Goal: Task Accomplishment & Management: Use online tool/utility

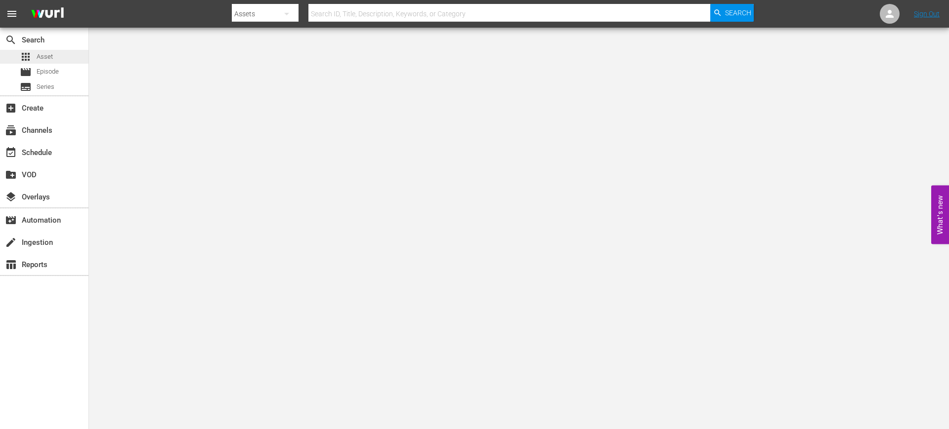
click at [46, 62] on div "apps Asset" at bounding box center [36, 57] width 33 height 14
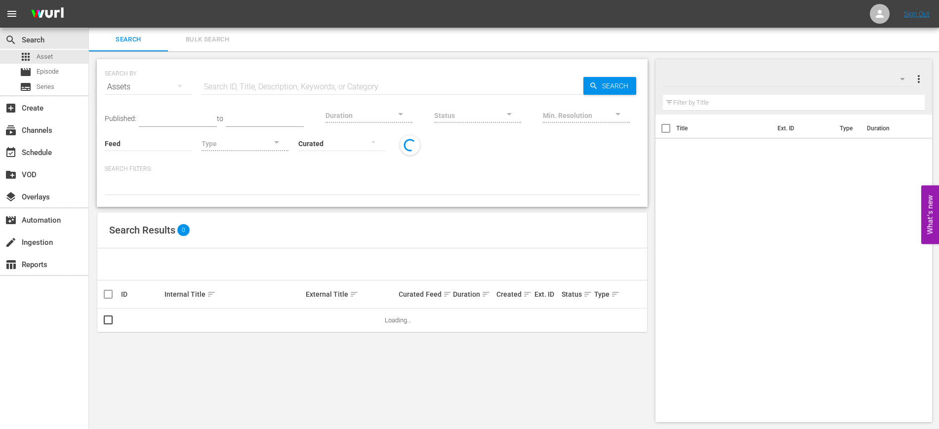
click at [277, 87] on input "text" at bounding box center [393, 87] width 382 height 24
paste input "790659_U700441_LAT"
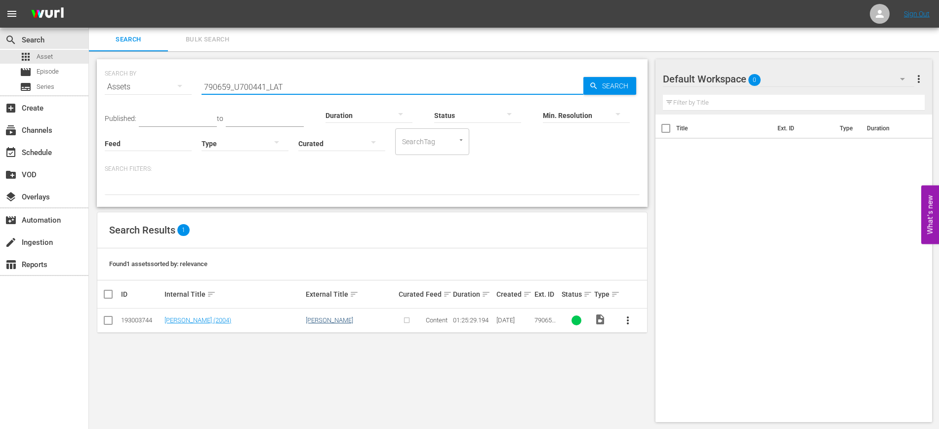
type input "790659_U700441_LAT"
click at [310, 319] on link "[PERSON_NAME]" at bounding box center [329, 320] width 47 height 7
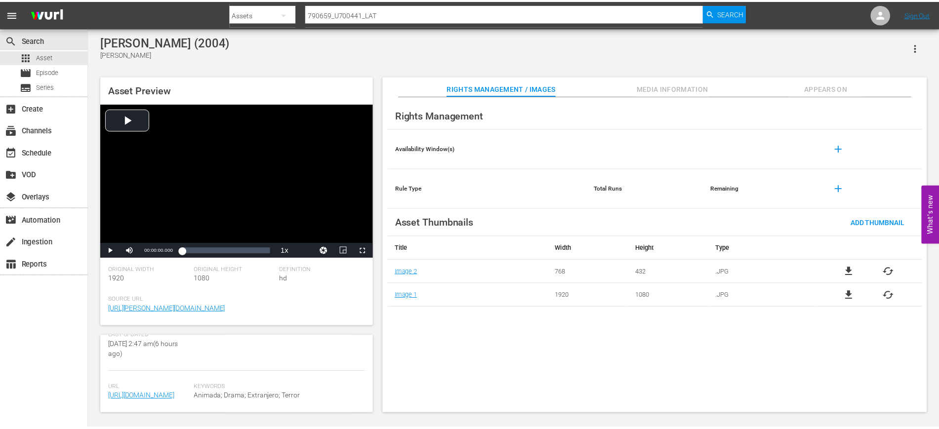
scroll to position [296, 0]
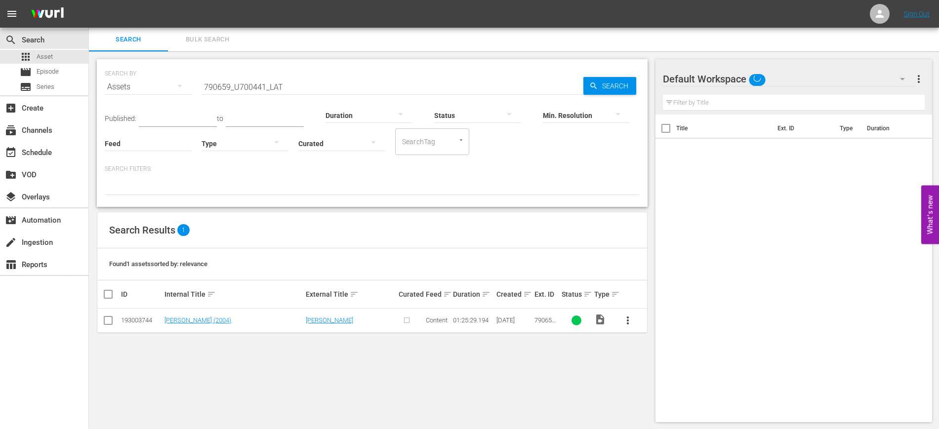
click at [107, 323] on input "checkbox" at bounding box center [108, 323] width 12 height 12
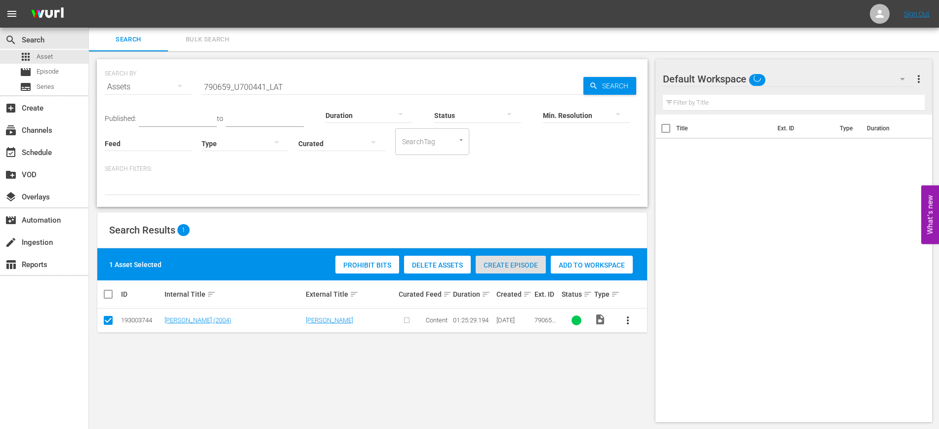
click at [530, 267] on span "Create Episode" at bounding box center [511, 265] width 70 height 8
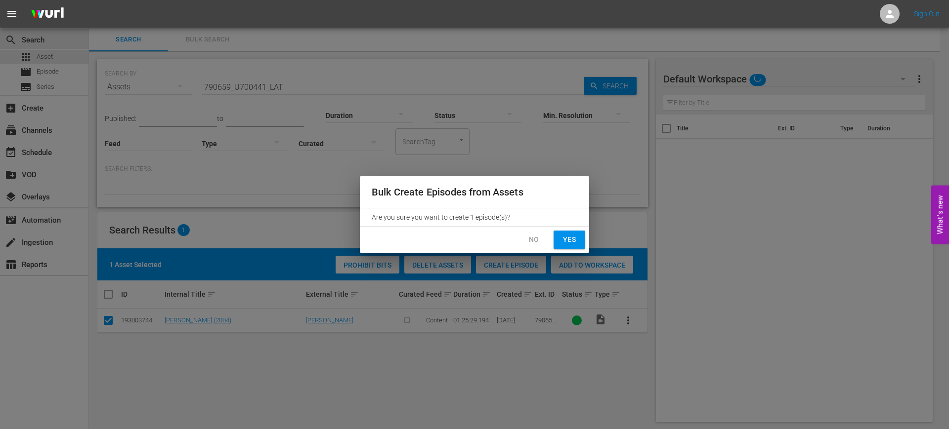
click at [577, 234] on span "Yes" at bounding box center [569, 240] width 16 height 12
checkbox input "false"
